Goal: Transaction & Acquisition: Purchase product/service

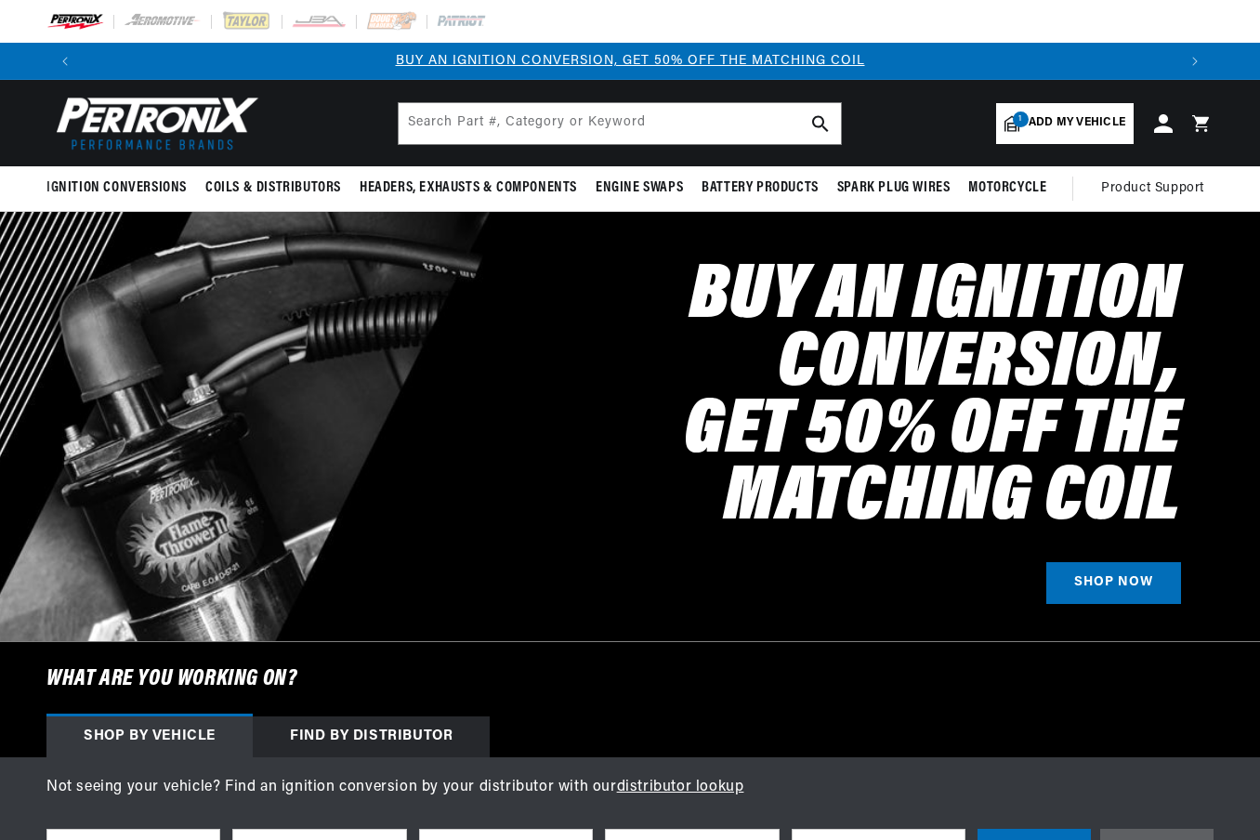
select select "1985"
select select "Ford"
select select "Thunderbird"
select select "5.0L"
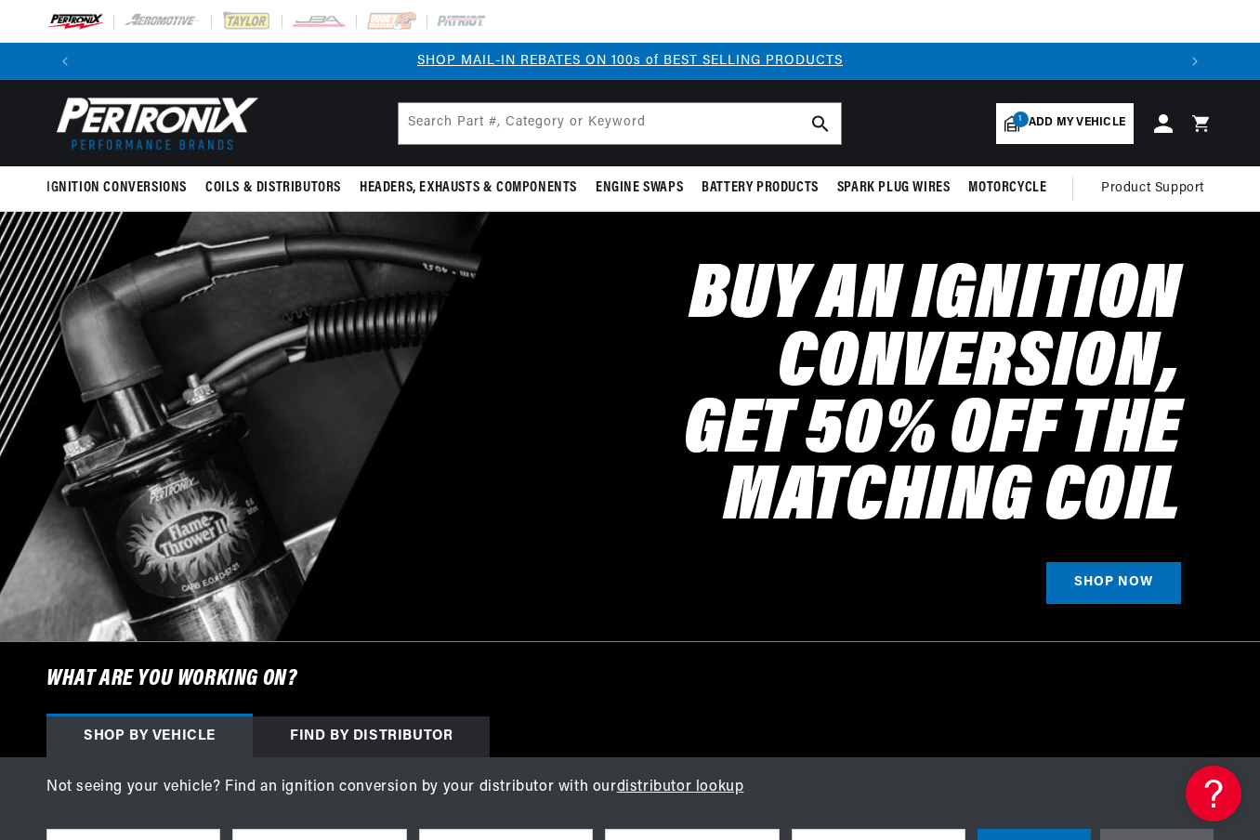
click at [1091, 565] on link "SHOP NOW" at bounding box center [1113, 583] width 135 height 42
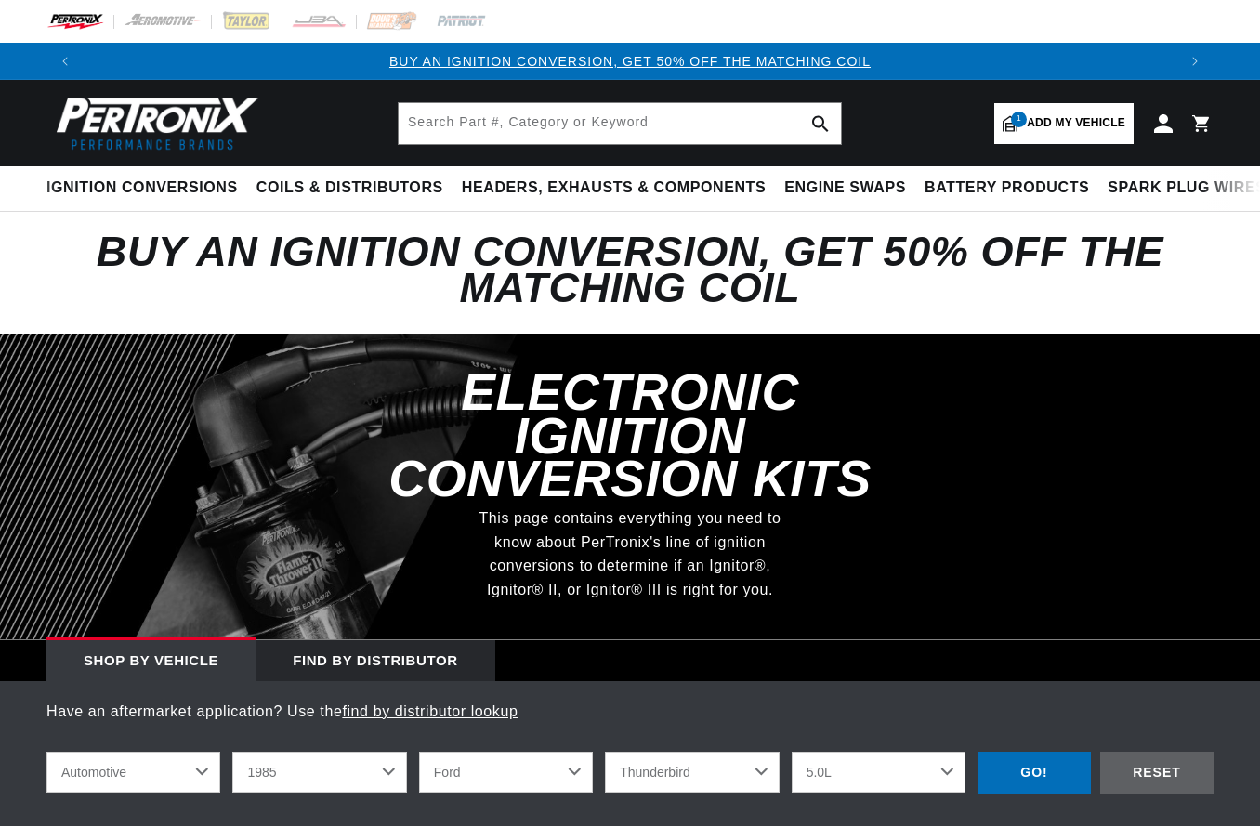
select select "1985"
select select "Ford"
select select "Thunderbird"
select select "5.0L"
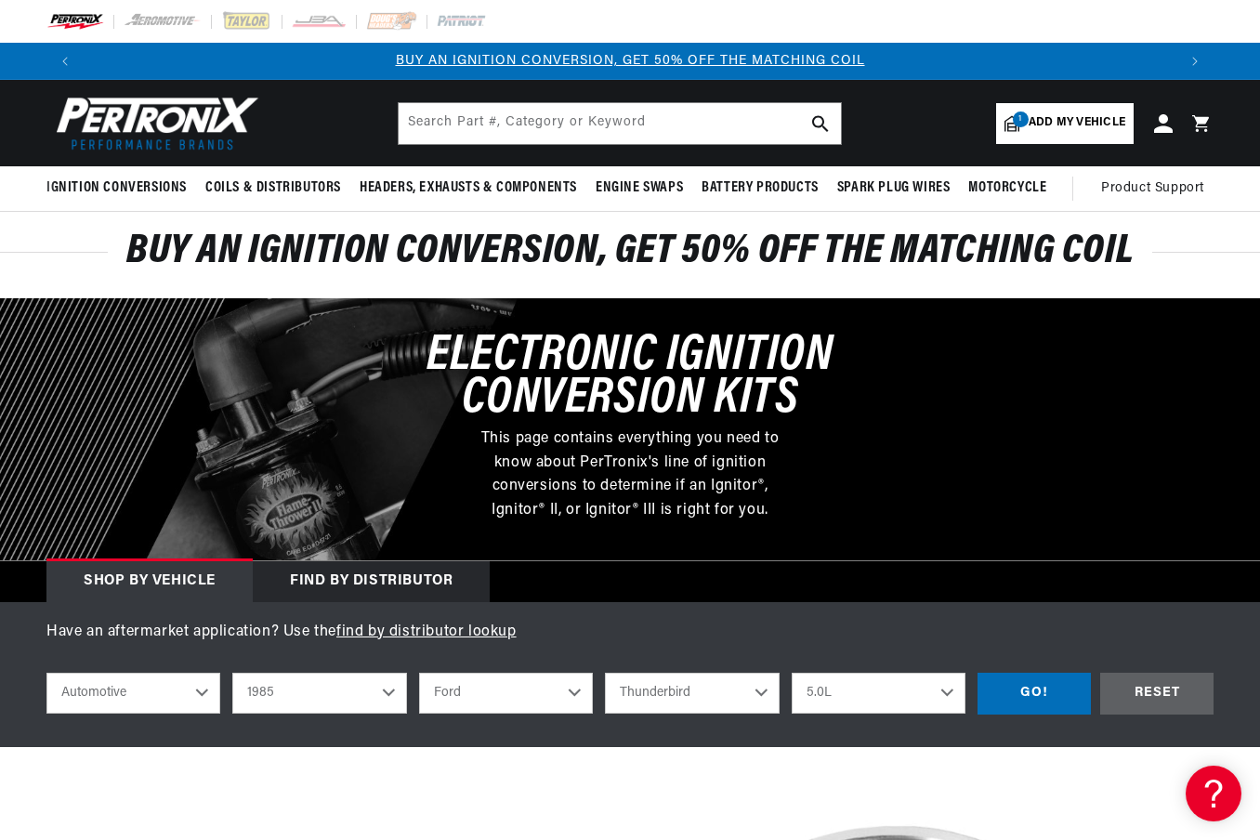
click at [375, 687] on select "2022 2021 2020 2019 2018 2017 2016 2015 2014 2013 2012 2011 2010 2009 2008 2007…" at bounding box center [319, 693] width 174 height 41
click at [232, 673] on select "2022 2021 2020 2019 2018 2017 2016 2015 2014 2013 2012 2011 2010 2009 2008 2007…" at bounding box center [319, 693] width 174 height 41
select select "1989"
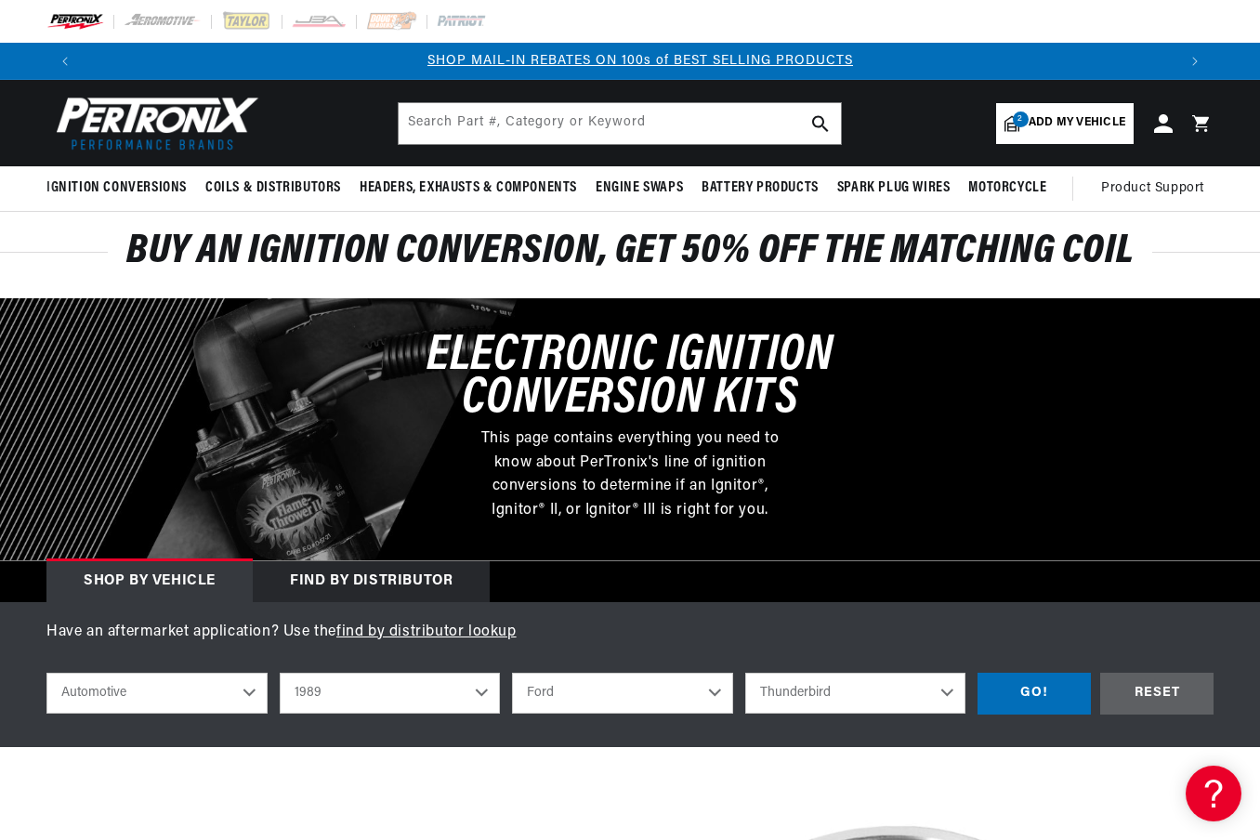
scroll to position [0, 1093]
click at [429, 685] on select "2022 2021 2020 2019 2018 2017 2016 2015 2014 2013 2012 2011 2010 2009 2008 2007…" at bounding box center [390, 693] width 221 height 41
click at [572, 690] on select "Buick Cadillac Chevrolet Chrysler Dodge Eagle Ford GMC Hyundai Isuzu Jeep Lambo…" at bounding box center [622, 693] width 221 height 41
click at [512, 673] on select "Buick Cadillac Chevrolet Chrysler Dodge Eagle Ford GMC Hyundai Isuzu Jeep Lambo…" at bounding box center [622, 693] width 221 height 41
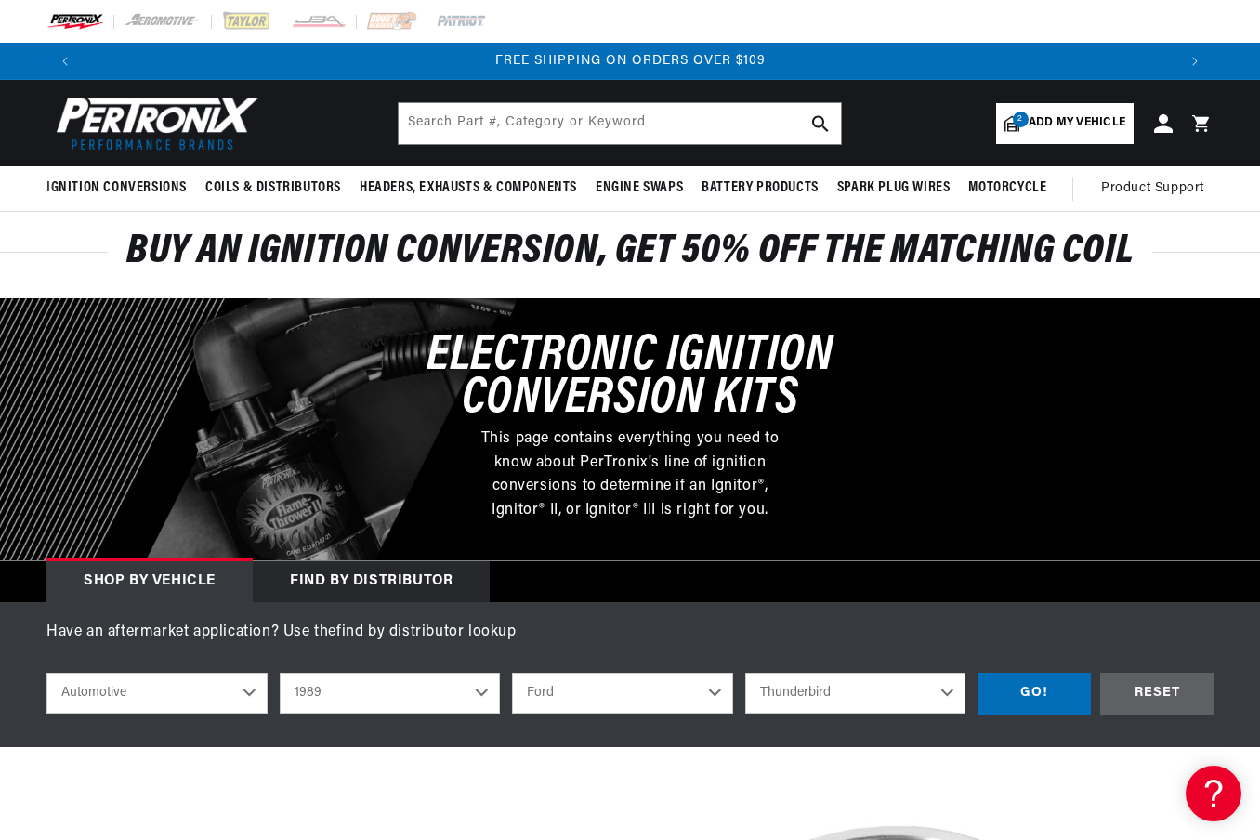
select select "Toyota"
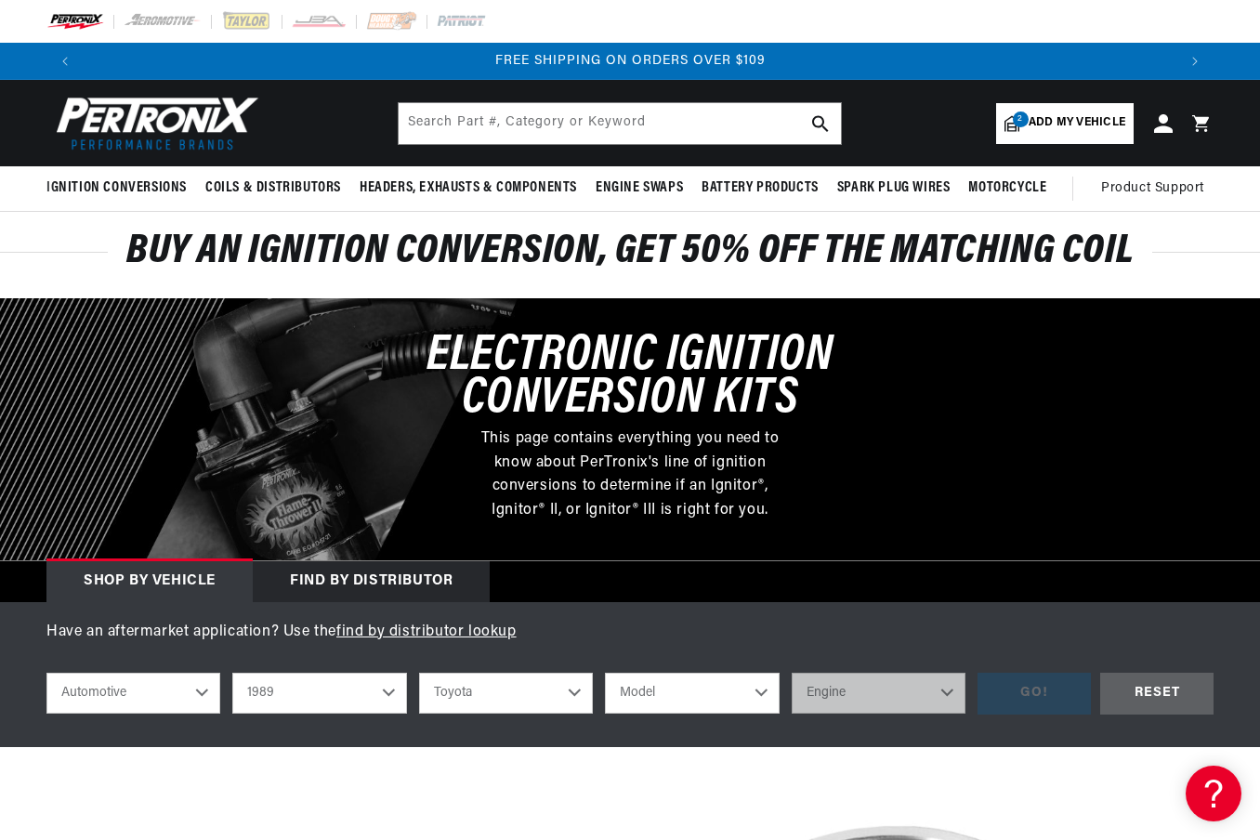
click at [659, 686] on select "Model 4Runner Pickup" at bounding box center [692, 693] width 174 height 41
click at [662, 687] on select "Model 4Runner Pickup" at bounding box center [692, 693] width 174 height 41
select select "Pickup"
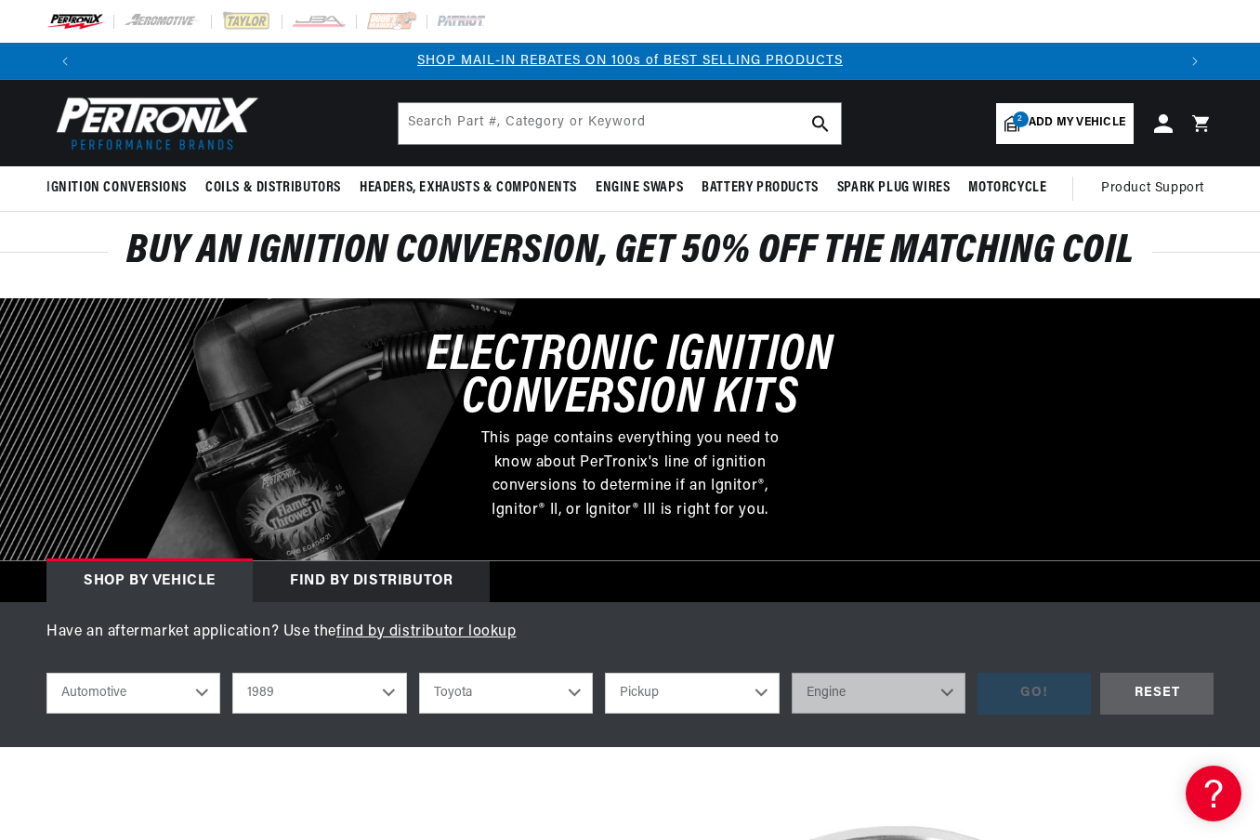
click at [605, 673] on select "Model 4Runner Pickup" at bounding box center [692, 693] width 174 height 41
select select "Pickup"
click at [873, 699] on select "Engine 2.4L" at bounding box center [879, 693] width 174 height 41
select select "2.4L"
click at [792, 673] on select "Engine 2.4L" at bounding box center [879, 693] width 174 height 41
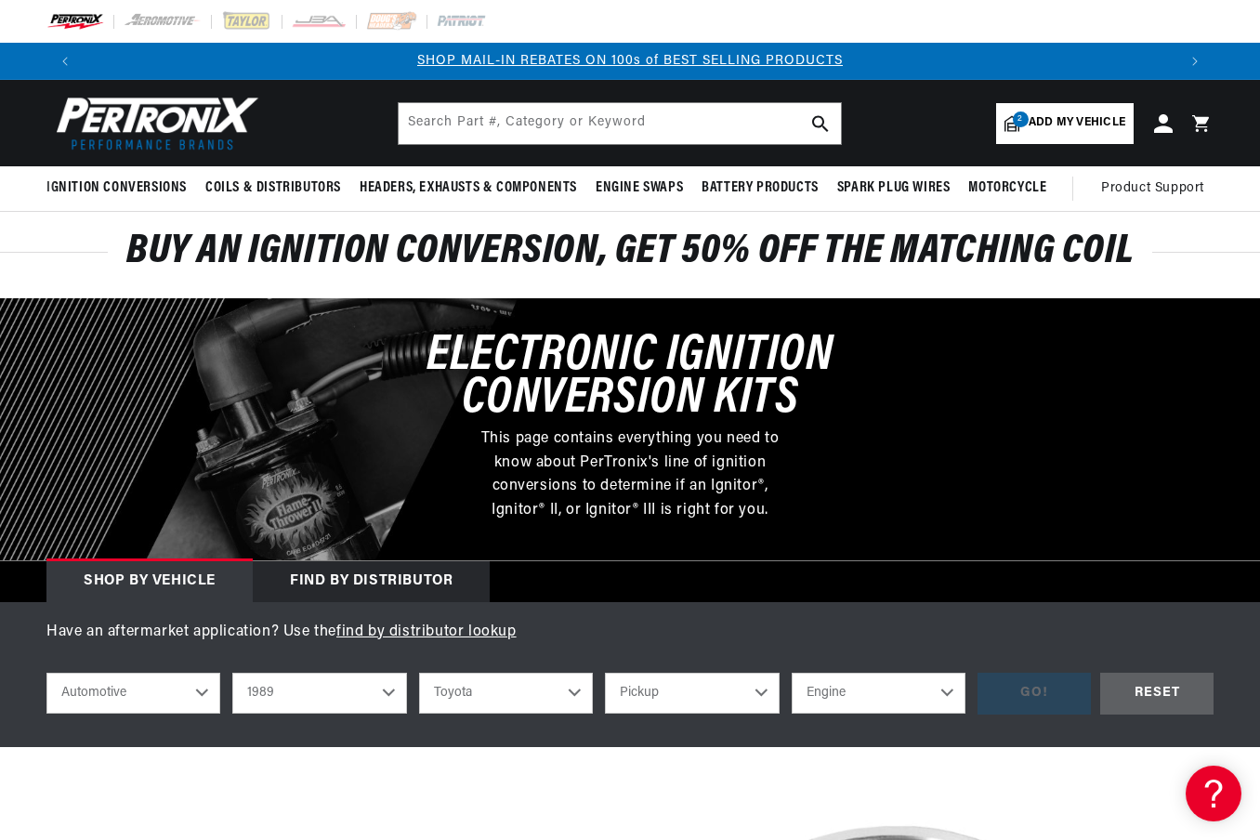
select select "2.4L"
click at [1022, 690] on div "GO!" at bounding box center [1034, 694] width 113 height 42
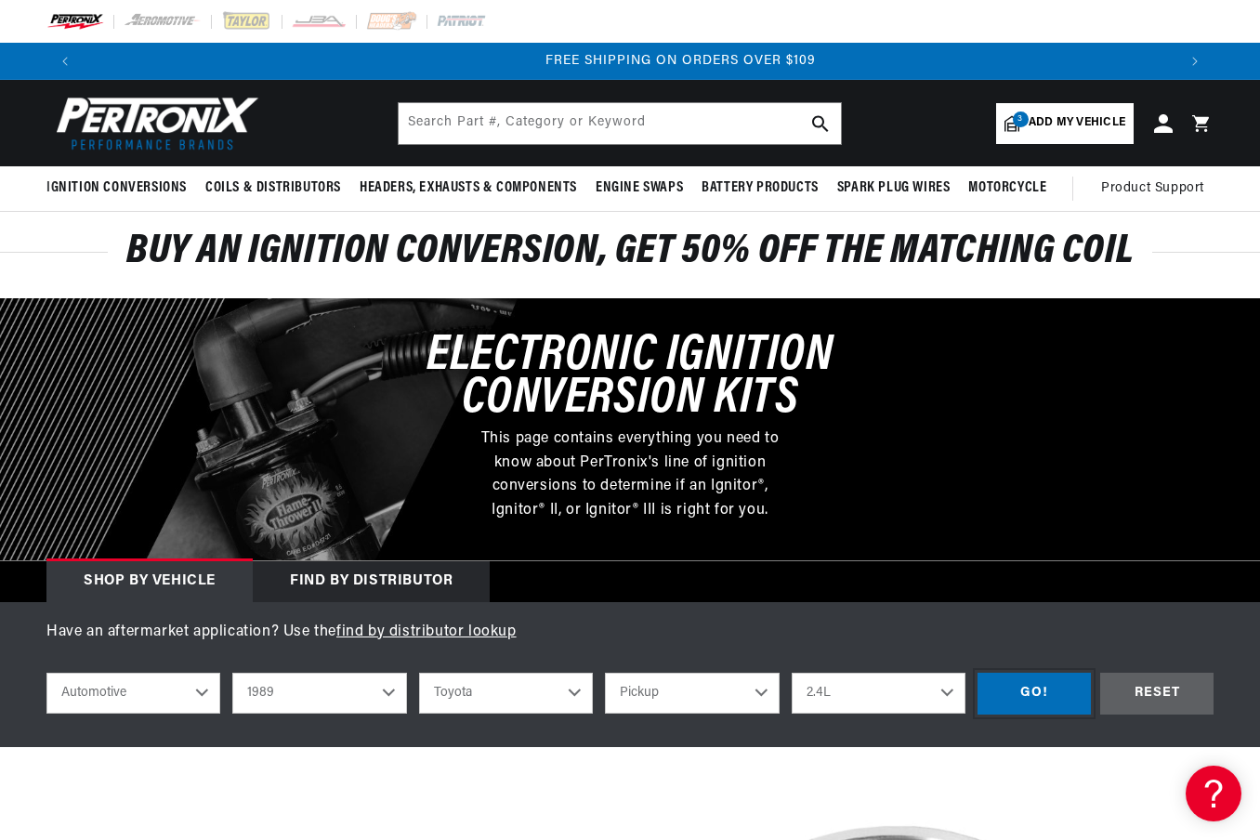
scroll to position [0, 2178]
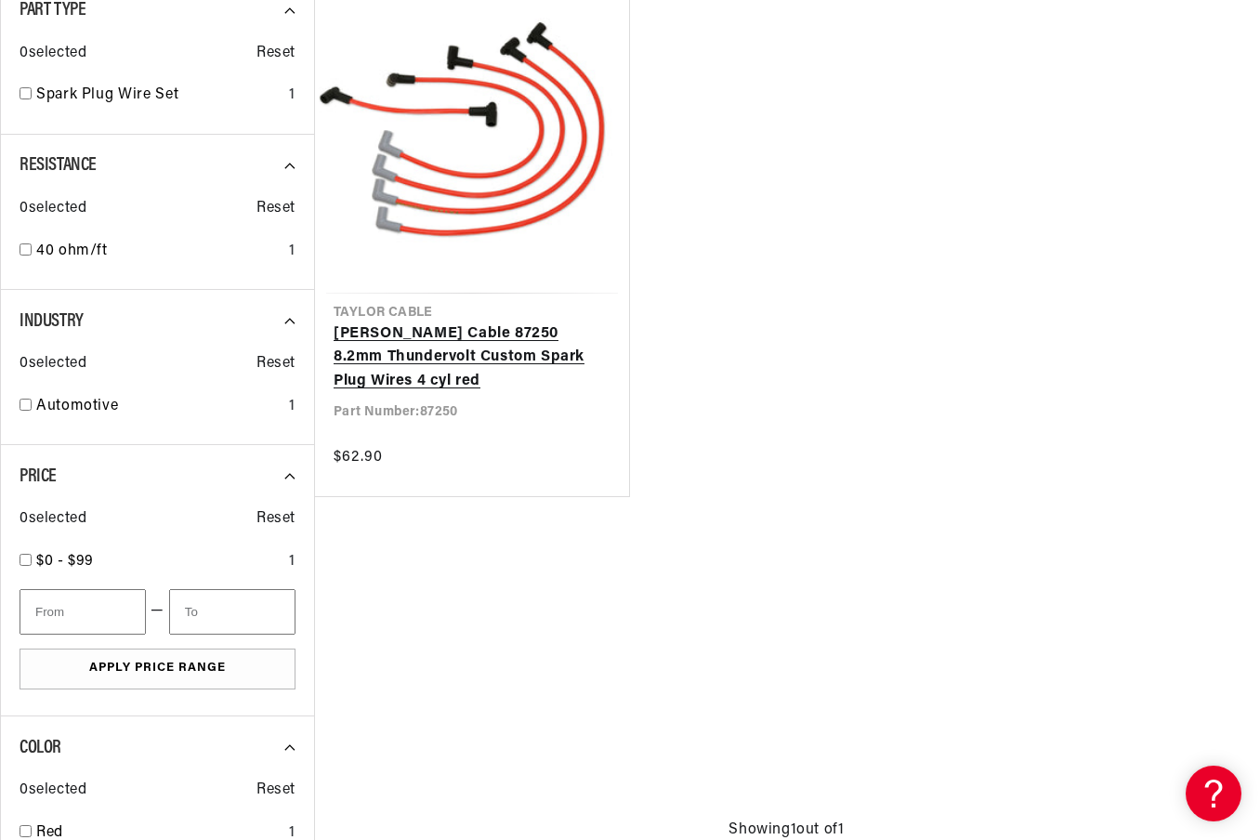
scroll to position [0, 2186]
